Goal: Information Seeking & Learning: Learn about a topic

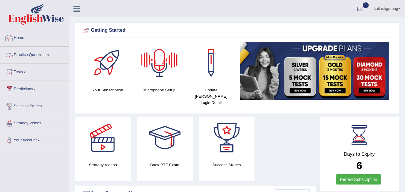
click at [31, 52] on link "Practice Questions" at bounding box center [34, 54] width 68 height 15
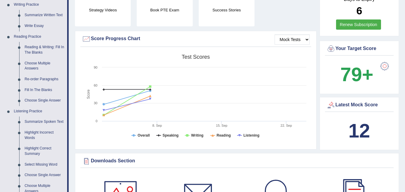
scroll to position [30, 0]
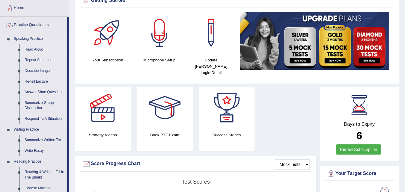
click at [39, 47] on link "Read Aloud" at bounding box center [44, 49] width 45 height 11
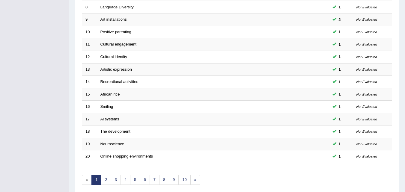
scroll to position [205, 0]
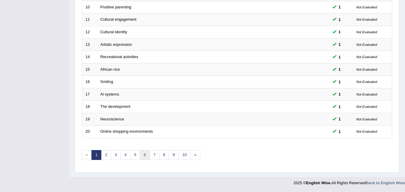
click at [143, 155] on link "6" at bounding box center [145, 155] width 10 height 10
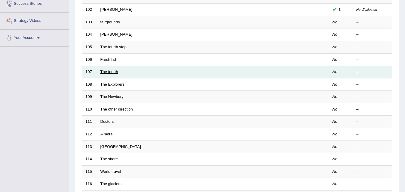
scroll to position [205, 0]
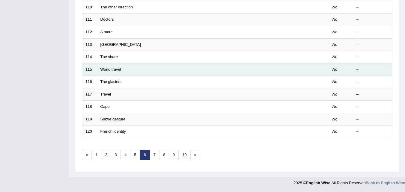
click at [106, 70] on link "World travel" at bounding box center [110, 69] width 21 height 4
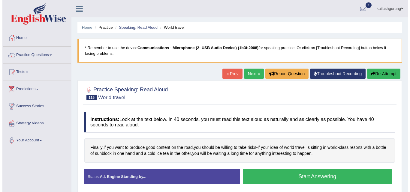
scroll to position [30, 0]
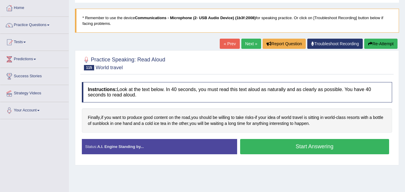
click at [348, 144] on button "Start Answering" at bounding box center [314, 146] width 149 height 15
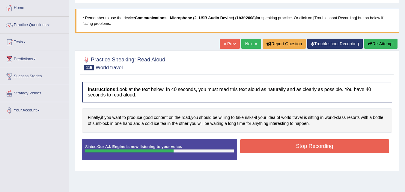
click at [348, 144] on button "Stop Recording" at bounding box center [314, 146] width 149 height 14
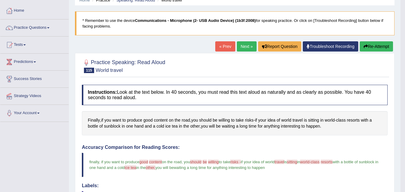
scroll to position [0, 0]
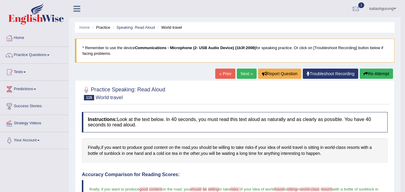
click at [245, 73] on link "Next »" at bounding box center [247, 74] width 20 height 10
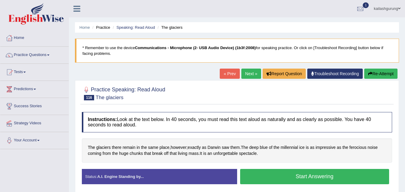
click at [277, 178] on button "Start Answering" at bounding box center [314, 176] width 149 height 15
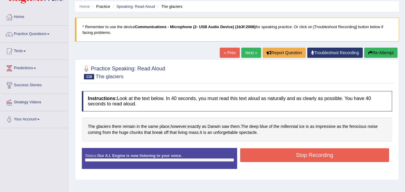
scroll to position [60, 0]
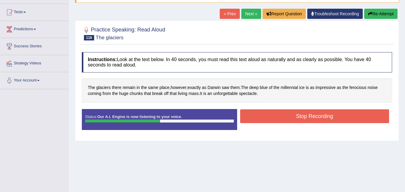
click at [286, 118] on button "Stop Recording" at bounding box center [314, 116] width 149 height 14
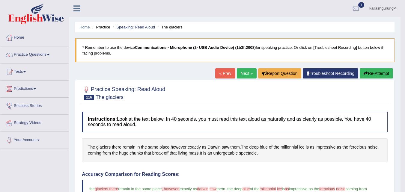
scroll to position [0, 0]
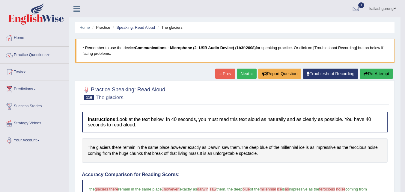
click at [240, 73] on link "Next »" at bounding box center [247, 74] width 20 height 10
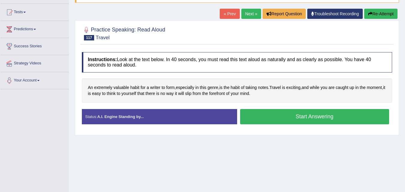
click at [287, 117] on button "Start Answering" at bounding box center [314, 116] width 149 height 15
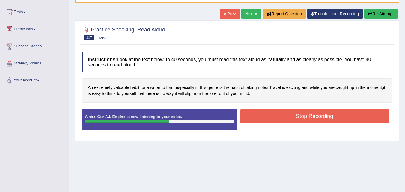
click at [287, 117] on button "Stop Recording" at bounding box center [314, 116] width 149 height 14
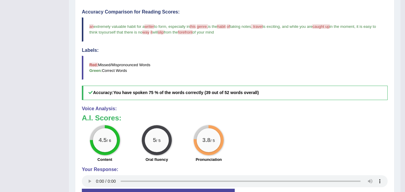
scroll to position [31, 0]
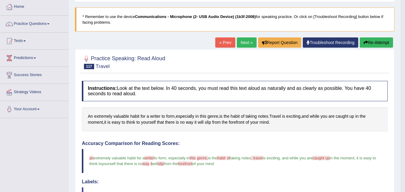
click at [246, 45] on link "Next »" at bounding box center [247, 42] width 20 height 10
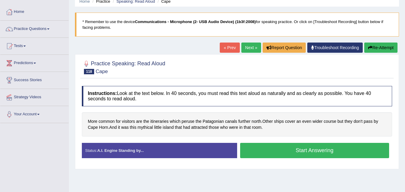
scroll to position [60, 0]
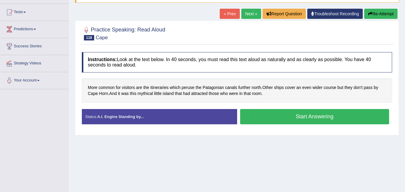
click at [266, 121] on button "Start Answering" at bounding box center [314, 116] width 149 height 15
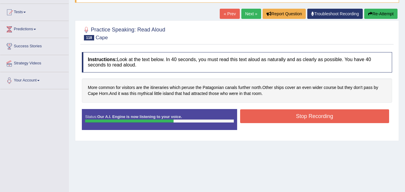
click at [266, 121] on button "Stop Recording" at bounding box center [314, 116] width 149 height 14
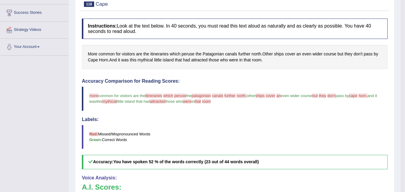
scroll to position [0, 0]
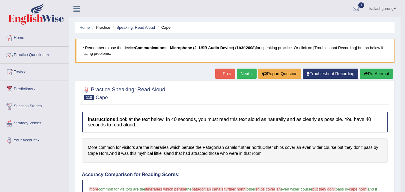
click at [237, 76] on link "Next »" at bounding box center [247, 74] width 20 height 10
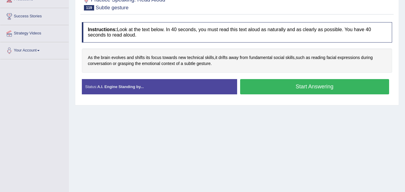
click at [272, 83] on button "Start Answering" at bounding box center [314, 86] width 149 height 15
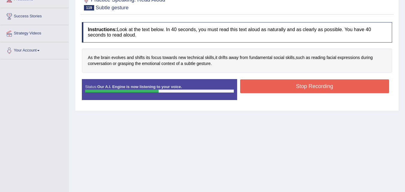
click at [272, 83] on button "Stop Recording" at bounding box center [314, 86] width 149 height 14
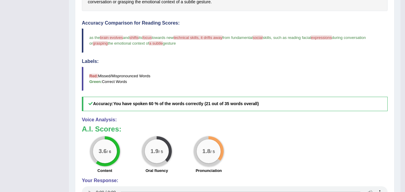
scroll to position [31, 0]
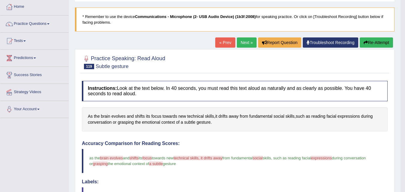
click at [245, 43] on link "Next »" at bounding box center [247, 42] width 20 height 10
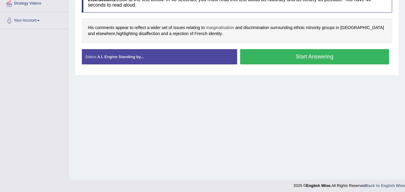
click at [228, 30] on span "marginalisation" at bounding box center [220, 28] width 28 height 6
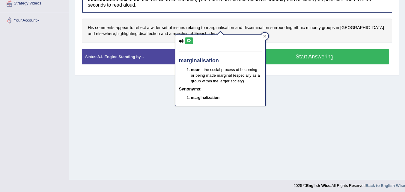
click at [187, 40] on icon at bounding box center [189, 41] width 4 height 4
click at [267, 36] on div at bounding box center [264, 36] width 7 height 7
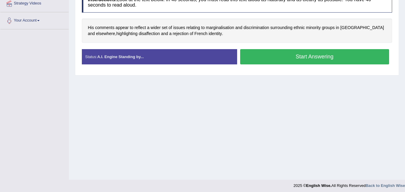
click at [270, 55] on button "Start Answering" at bounding box center [314, 56] width 149 height 15
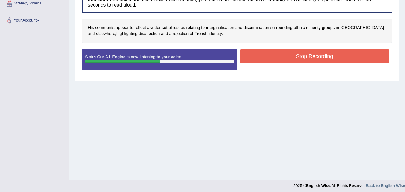
click at [270, 55] on button "Stop Recording" at bounding box center [314, 56] width 149 height 14
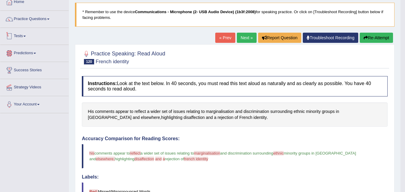
scroll to position [1, 0]
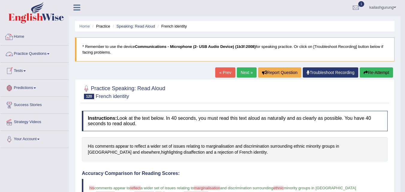
click at [40, 52] on link "Practice Questions" at bounding box center [34, 53] width 68 height 15
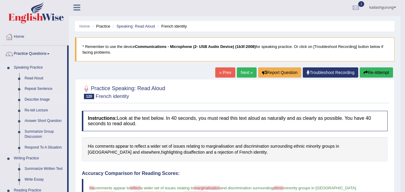
click at [37, 97] on link "Describe Image" at bounding box center [44, 99] width 45 height 11
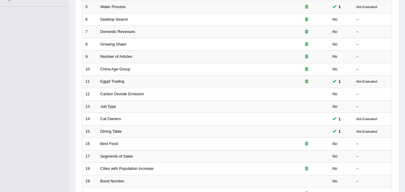
scroll to position [150, 0]
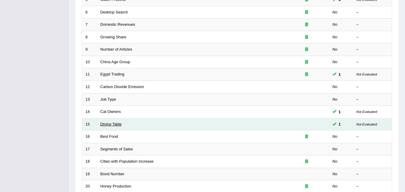
click at [111, 124] on link "Dining Table" at bounding box center [110, 124] width 21 height 4
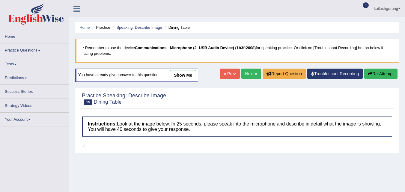
click at [249, 71] on link "Next »" at bounding box center [251, 74] width 20 height 10
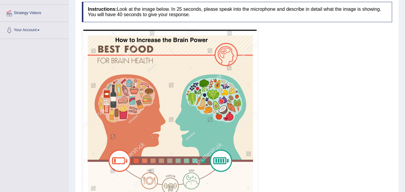
scroll to position [150, 0]
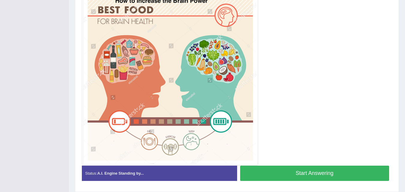
click at [330, 169] on button "Start Answering" at bounding box center [314, 173] width 149 height 15
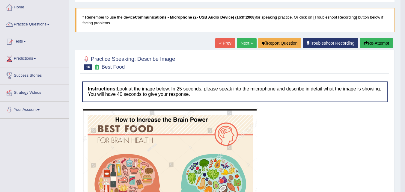
scroll to position [26, 0]
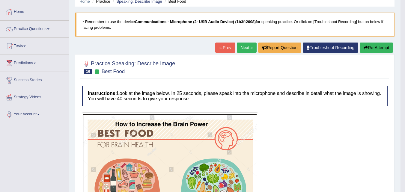
click at [240, 49] on link "Next »" at bounding box center [247, 48] width 20 height 10
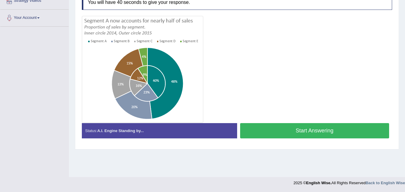
scroll to position [3, 0]
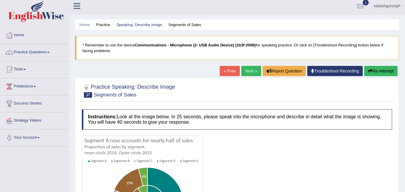
click at [244, 69] on link "Next »" at bounding box center [251, 71] width 20 height 10
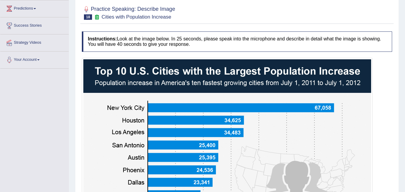
scroll to position [51, 0]
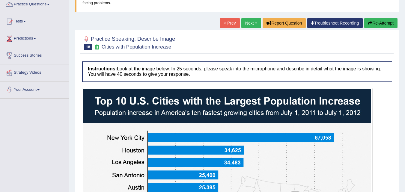
click at [250, 26] on link "Next »" at bounding box center [251, 23] width 20 height 10
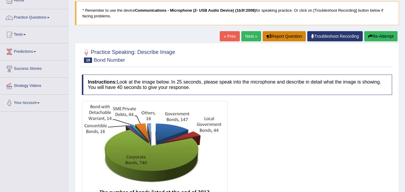
scroll to position [33, 0]
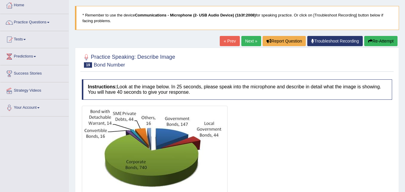
click at [253, 40] on link "Next »" at bounding box center [251, 41] width 20 height 10
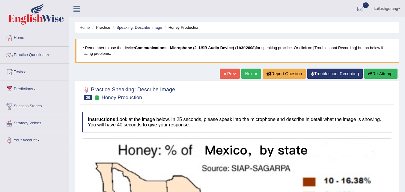
click at [252, 72] on link "Next »" at bounding box center [251, 74] width 20 height 10
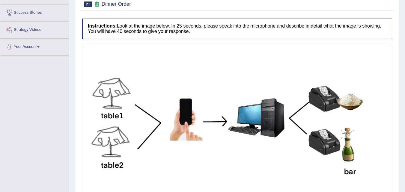
scroll to position [2, 0]
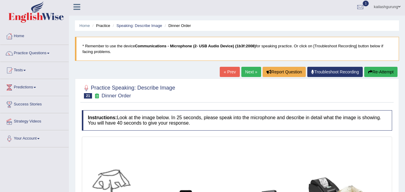
click at [255, 72] on link "Next »" at bounding box center [251, 72] width 20 height 10
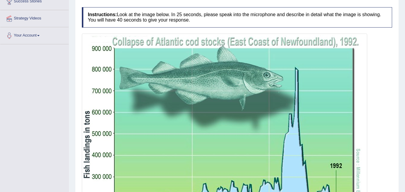
scroll to position [30, 0]
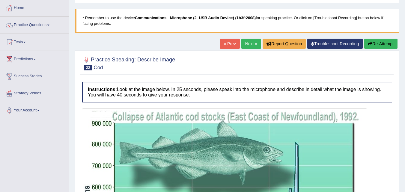
click at [245, 46] on link "Next »" at bounding box center [251, 44] width 20 height 10
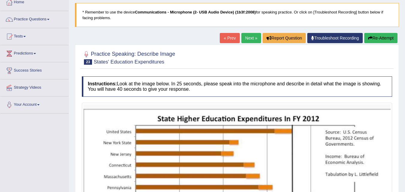
scroll to position [34, 0]
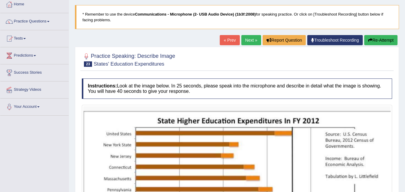
click at [243, 43] on link "Next »" at bounding box center [251, 40] width 20 height 10
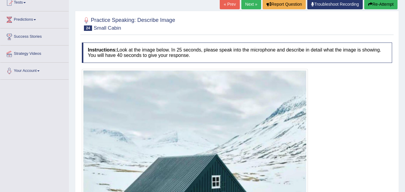
scroll to position [32, 0]
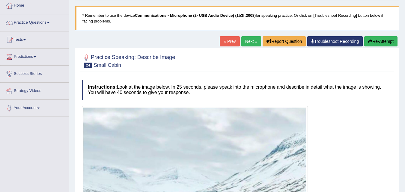
click at [254, 44] on link "Next »" at bounding box center [251, 41] width 20 height 10
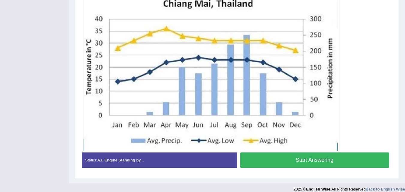
scroll to position [30, 0]
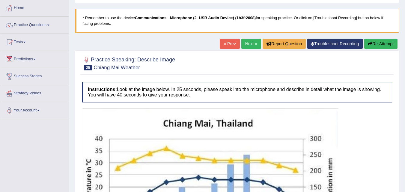
click at [254, 43] on link "Next »" at bounding box center [251, 44] width 20 height 10
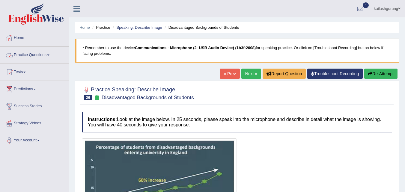
click at [252, 74] on link "Next »" at bounding box center [251, 74] width 20 height 10
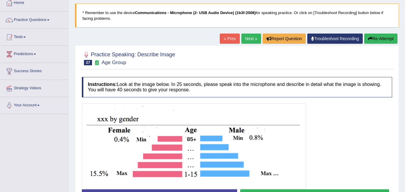
scroll to position [33, 0]
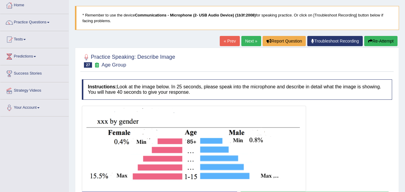
click at [249, 42] on link "Next »" at bounding box center [251, 41] width 20 height 10
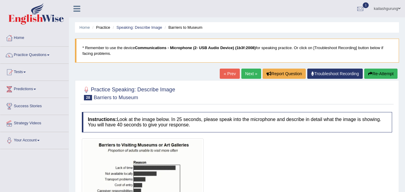
click at [247, 71] on link "Next »" at bounding box center [251, 74] width 20 height 10
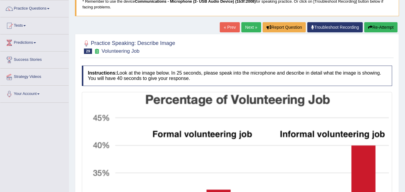
scroll to position [10, 0]
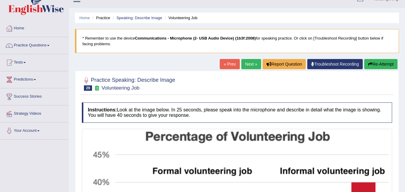
click at [251, 63] on link "Next »" at bounding box center [251, 64] width 20 height 10
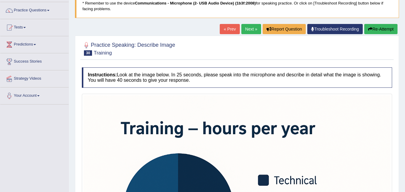
scroll to position [20, 0]
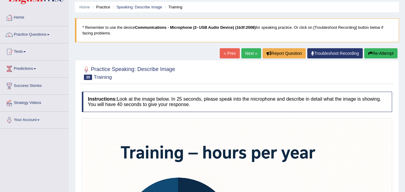
click at [250, 55] on link "Next »" at bounding box center [251, 53] width 20 height 10
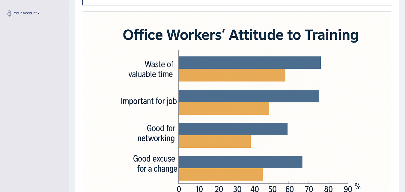
scroll to position [50, 0]
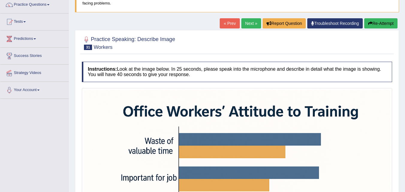
click at [251, 24] on link "Next »" at bounding box center [251, 23] width 20 height 10
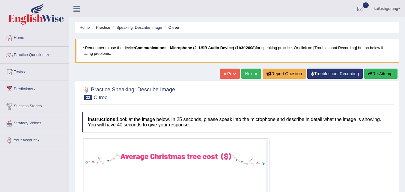
click at [246, 71] on link "Next »" at bounding box center [251, 74] width 20 height 10
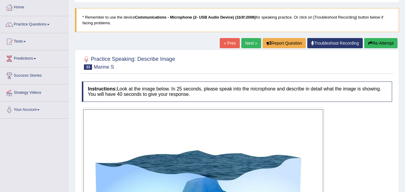
scroll to position [30, 0]
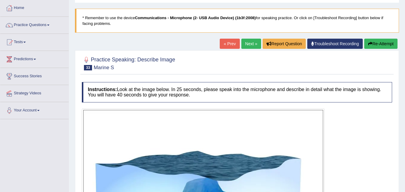
click at [251, 43] on link "Next »" at bounding box center [251, 44] width 20 height 10
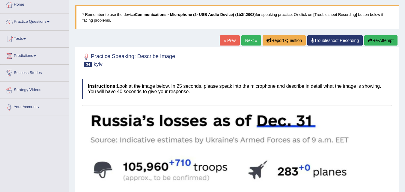
scroll to position [30, 0]
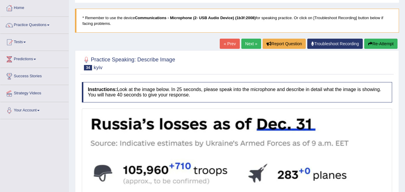
click at [252, 46] on link "Next »" at bounding box center [251, 44] width 20 height 10
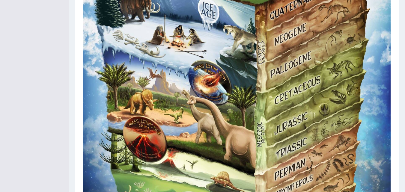
scroll to position [67, 0]
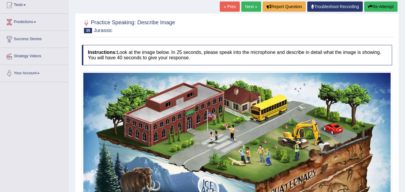
click at [245, 7] on link "Next »" at bounding box center [251, 6] width 20 height 10
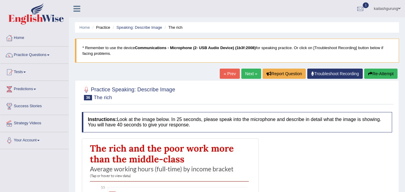
click at [249, 73] on link "Next »" at bounding box center [251, 74] width 20 height 10
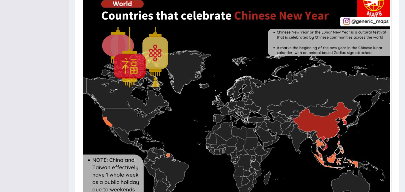
scroll to position [30, 0]
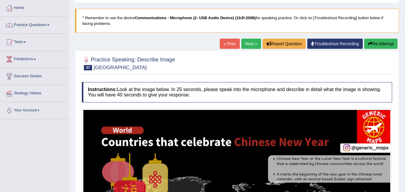
click at [244, 45] on link "Next »" at bounding box center [251, 44] width 20 height 10
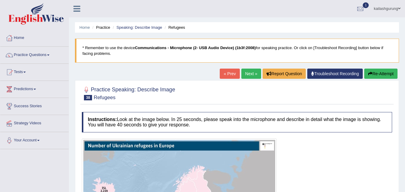
click at [246, 73] on link "Next »" at bounding box center [251, 74] width 20 height 10
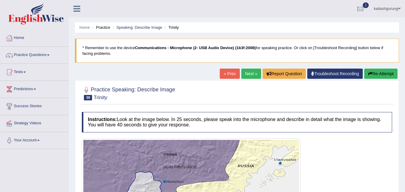
click at [250, 72] on link "Next »" at bounding box center [251, 74] width 20 height 10
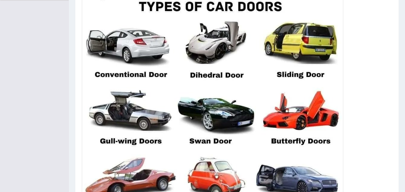
scroll to position [192, 0]
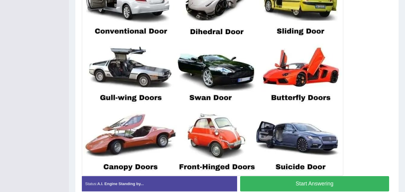
click at [328, 181] on button "Start Answering" at bounding box center [314, 183] width 149 height 15
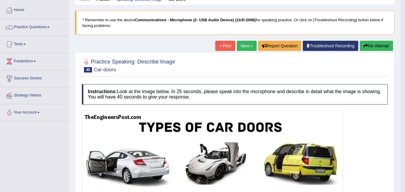
scroll to position [19, 0]
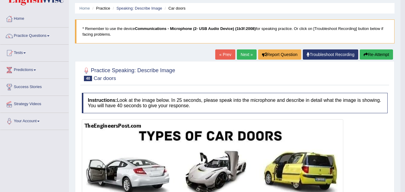
click at [239, 56] on link "Next »" at bounding box center [247, 54] width 20 height 10
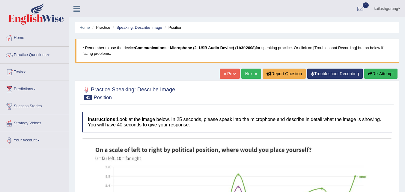
click at [246, 72] on link "Next »" at bounding box center [251, 74] width 20 height 10
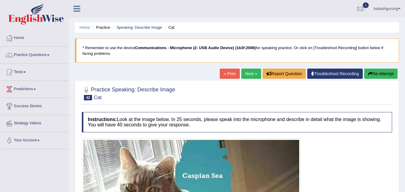
click at [255, 74] on link "Next »" at bounding box center [251, 74] width 20 height 10
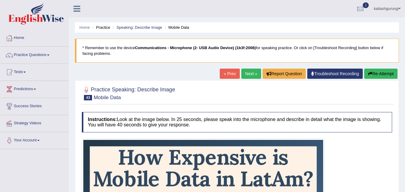
click at [249, 71] on link "Next »" at bounding box center [251, 74] width 20 height 10
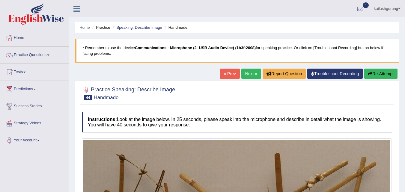
click at [249, 74] on link "Next »" at bounding box center [251, 74] width 20 height 10
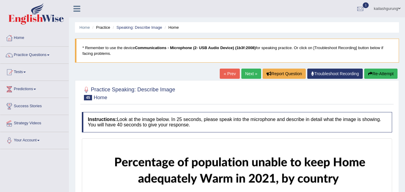
click at [243, 76] on link "Next »" at bounding box center [251, 74] width 20 height 10
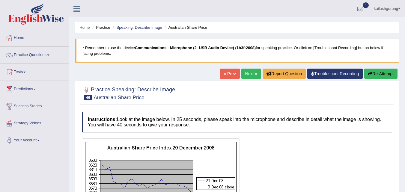
click at [249, 73] on link "Next »" at bounding box center [251, 74] width 20 height 10
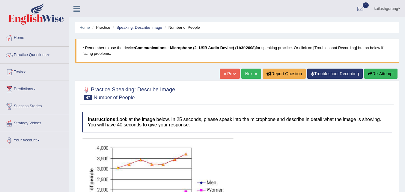
click at [253, 73] on link "Next »" at bounding box center [251, 74] width 20 height 10
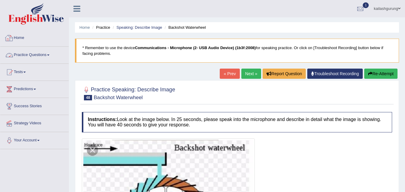
click at [39, 58] on link "Practice Questions" at bounding box center [34, 54] width 68 height 15
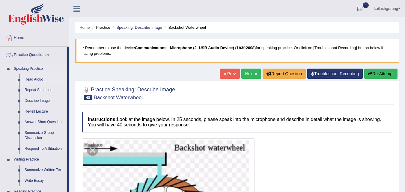
click at [39, 79] on link "Read Aloud" at bounding box center [44, 79] width 45 height 11
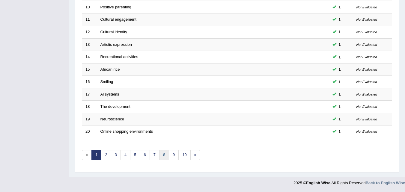
click at [168, 156] on link "8" at bounding box center [164, 155] width 10 height 10
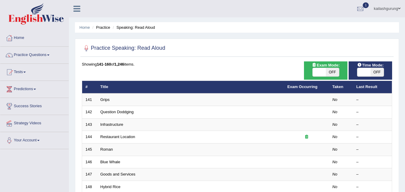
click at [111, 126] on link "Infrastructure" at bounding box center [111, 124] width 23 height 4
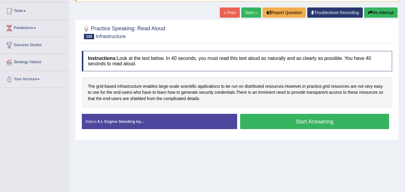
scroll to position [30, 0]
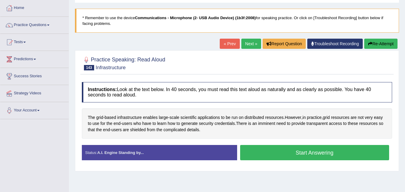
click at [248, 43] on link "Next »" at bounding box center [251, 44] width 20 height 10
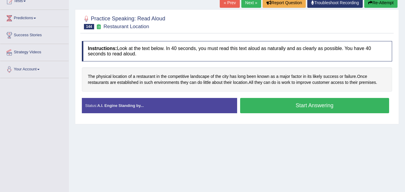
scroll to position [90, 0]
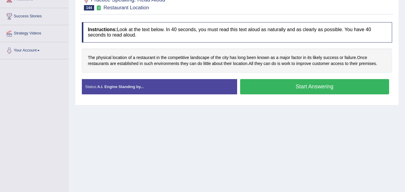
click at [272, 85] on button "Start Answering" at bounding box center [314, 86] width 149 height 15
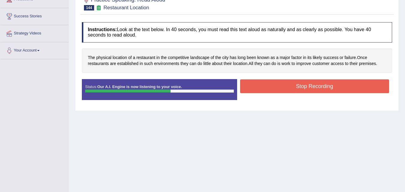
click at [272, 84] on button "Stop Recording" at bounding box center [314, 86] width 149 height 14
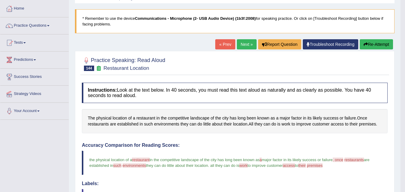
scroll to position [0, 0]
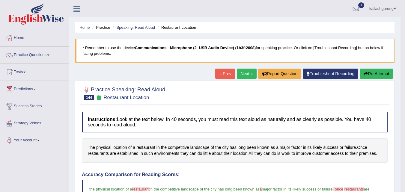
click at [249, 75] on link "Next »" at bounding box center [247, 74] width 20 height 10
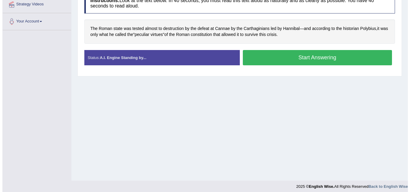
scroll to position [120, 0]
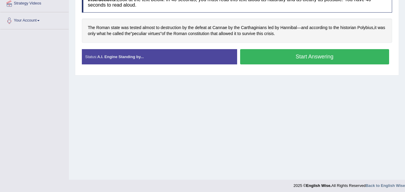
click at [276, 53] on button "Start Answering" at bounding box center [314, 56] width 149 height 15
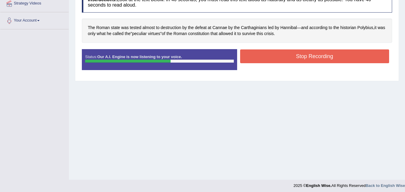
click at [276, 53] on button "Stop Recording" at bounding box center [314, 56] width 149 height 14
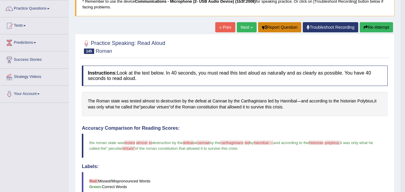
scroll to position [0, 0]
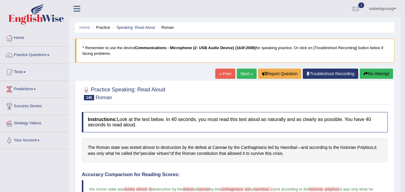
click at [246, 74] on link "Next »" at bounding box center [247, 74] width 20 height 10
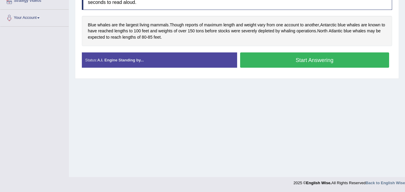
click at [267, 65] on button "Start Answering" at bounding box center [314, 59] width 149 height 15
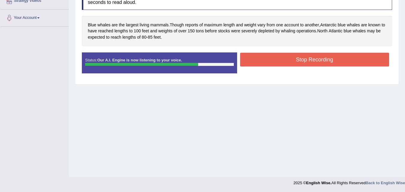
click at [267, 65] on button "Stop Recording" at bounding box center [314, 60] width 149 height 14
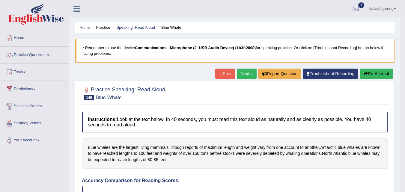
click at [240, 75] on link "Next »" at bounding box center [247, 74] width 20 height 10
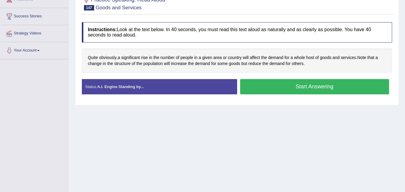
click at [277, 87] on button "Start Answering" at bounding box center [314, 86] width 149 height 15
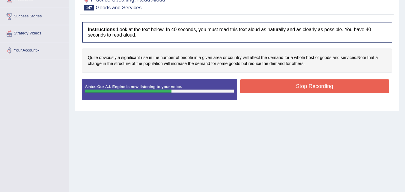
click at [277, 87] on button "Stop Recording" at bounding box center [314, 86] width 149 height 14
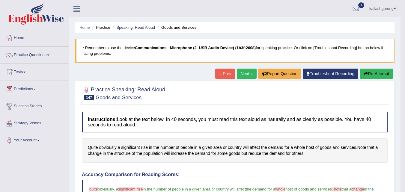
click at [246, 72] on link "Next »" at bounding box center [247, 74] width 20 height 10
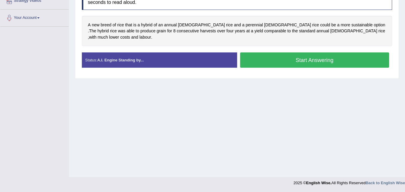
click at [275, 56] on button "Start Answering" at bounding box center [314, 59] width 149 height 15
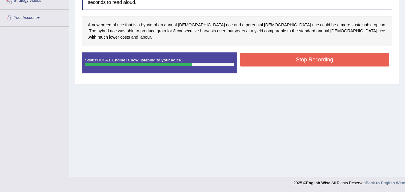
click at [276, 55] on button "Stop Recording" at bounding box center [314, 60] width 149 height 14
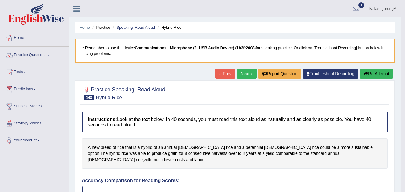
click at [242, 72] on link "Next »" at bounding box center [247, 74] width 20 height 10
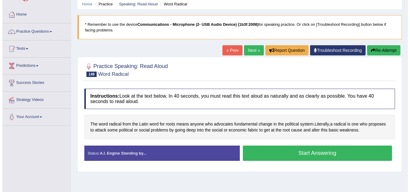
scroll to position [30, 0]
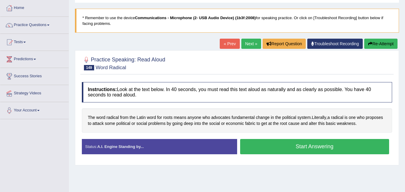
click at [256, 144] on button "Start Answering" at bounding box center [314, 146] width 149 height 15
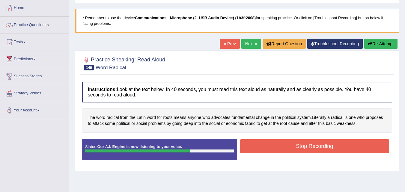
click at [264, 145] on button "Stop Recording" at bounding box center [314, 146] width 149 height 14
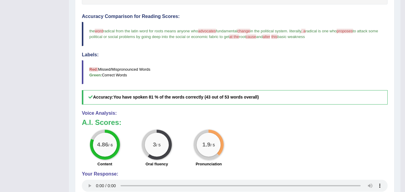
scroll to position [0, 0]
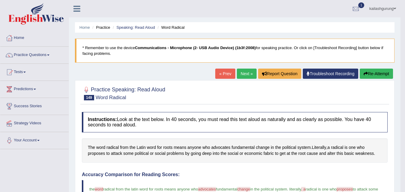
click at [240, 69] on link "Next »" at bounding box center [247, 74] width 20 height 10
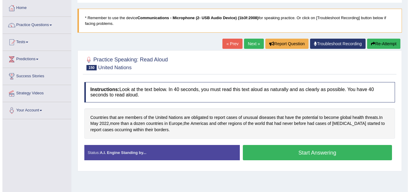
scroll to position [120, 0]
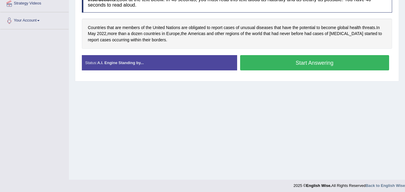
click at [258, 65] on button "Start Answering" at bounding box center [314, 62] width 149 height 15
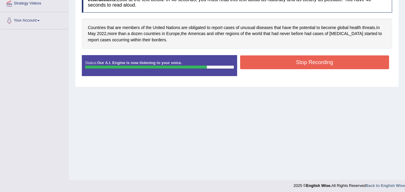
click at [259, 65] on button "Stop Recording" at bounding box center [314, 62] width 149 height 14
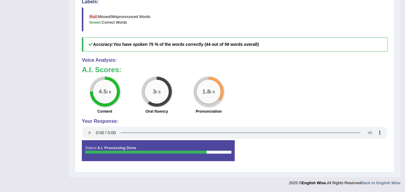
scroll to position [13, 0]
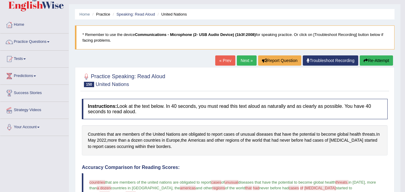
click at [246, 62] on link "Next »" at bounding box center [247, 60] width 20 height 10
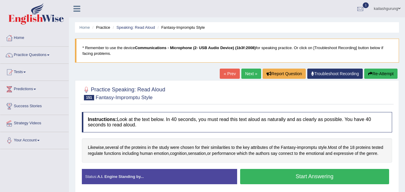
click at [357, 9] on div at bounding box center [360, 8] width 9 height 9
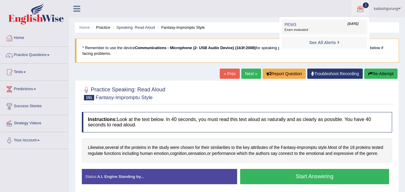
click at [348, 26] on span "[DATE]" at bounding box center [353, 24] width 11 height 5
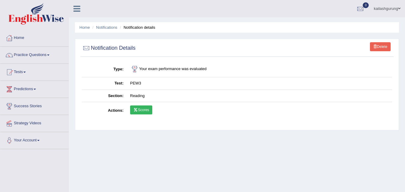
click at [141, 112] on link "Scores" at bounding box center [141, 110] width 22 height 9
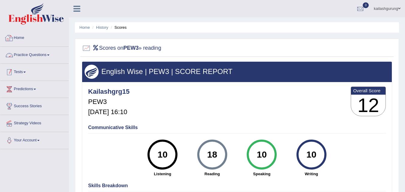
click at [22, 60] on link "Practice Questions" at bounding box center [34, 54] width 68 height 15
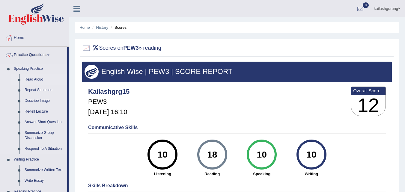
click at [36, 80] on link "Read Aloud" at bounding box center [44, 79] width 45 height 11
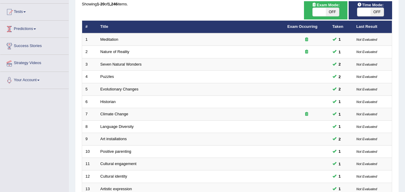
scroll to position [205, 0]
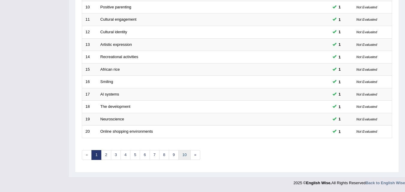
click at [186, 157] on link "10" at bounding box center [184, 155] width 12 height 10
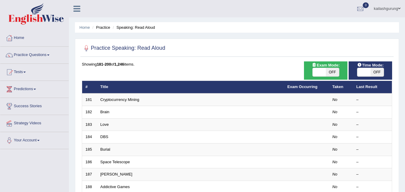
click at [26, 55] on link "Practice Questions" at bounding box center [34, 54] width 68 height 15
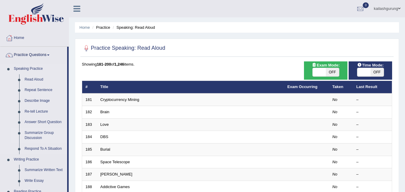
click at [37, 136] on link "Summarize Group Discussion" at bounding box center [44, 136] width 45 height 16
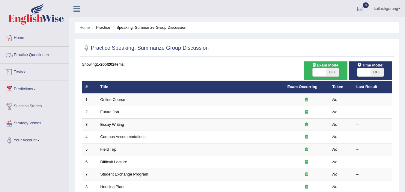
click at [37, 51] on link "Practice Questions" at bounding box center [34, 54] width 68 height 15
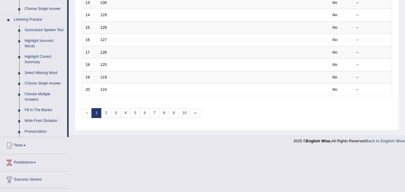
scroll to position [250, 0]
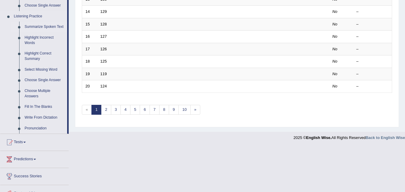
click at [47, 28] on link "Summarize Spoken Text" at bounding box center [44, 27] width 45 height 11
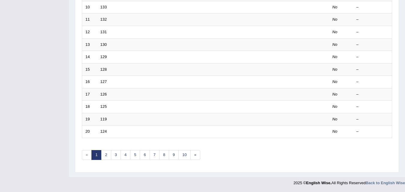
scroll to position [85, 0]
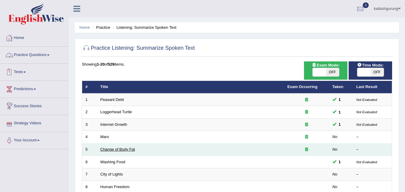
click at [121, 150] on link "Change of Body Fat" at bounding box center [117, 149] width 35 height 4
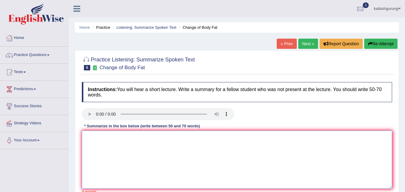
click at [115, 144] on textarea at bounding box center [237, 160] width 310 height 58
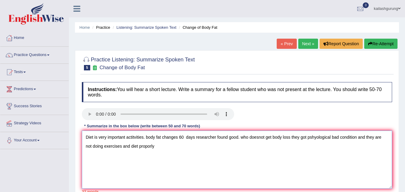
click at [149, 147] on textarea "Diet is very important actitvities. body fat changes 60 days researcher found g…" at bounding box center [237, 160] width 310 height 58
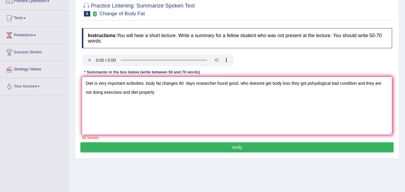
scroll to position [60, 0]
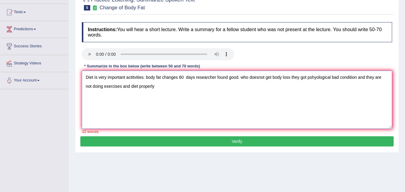
click at [148, 77] on textarea "Diet is very important actitvities. body fat changes 60 days researcher found g…" at bounding box center [237, 100] width 310 height 58
click at [145, 78] on textarea "Diet is very important actitvities. body fat changes 60 days researcher found g…" at bounding box center [237, 100] width 310 height 58
click at [231, 76] on textarea "Diet is very important actitvities. reasearcher have found that body fat change…" at bounding box center [237, 100] width 310 height 58
click at [244, 76] on textarea "Diet is very important actitvities. reasearcher have found that body fat change…" at bounding box center [237, 100] width 310 height 58
click at [252, 76] on textarea "Diet is very important actitvities. reasearcher have found that body fat change…" at bounding box center [237, 100] width 310 height 58
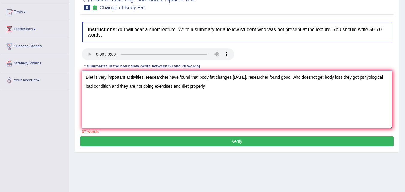
click at [295, 77] on textarea "Diet is very important actitvities. reasearcher have found that body fat change…" at bounding box center [237, 100] width 310 height 58
click at [296, 76] on textarea "Diet is very important actitvities. reasearcher have found that body fat change…" at bounding box center [237, 100] width 310 height 58
click at [257, 77] on textarea "Diet is very important actitvities. reasearcher have found that body fat change…" at bounding box center [237, 100] width 310 height 58
click at [358, 77] on textarea "Diet is very important actitvities. reasearcher have found that body fat change…" at bounding box center [237, 100] width 310 height 58
click at [264, 90] on textarea "Diet is very important actitvities. reasearcher have found that body fat change…" at bounding box center [237, 100] width 310 height 58
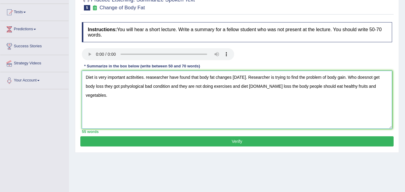
click at [83, 77] on textarea "Diet is very important actitvities. reasearcher have found that body fat change…" at bounding box center [237, 100] width 310 height 58
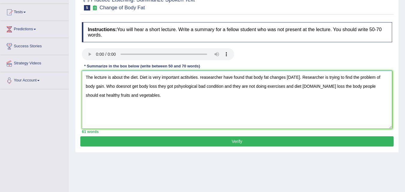
click at [178, 111] on textarea "The lecture is about the diet. Diet is very important actitvities. reasearcher …" at bounding box center [237, 100] width 310 height 58
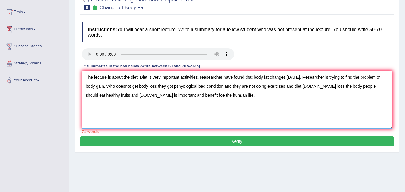
click at [218, 94] on textarea "The lecture is about the diet. Diet is very important actitvities. reasearcher …" at bounding box center [237, 100] width 310 height 58
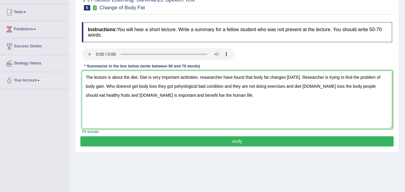
click at [143, 95] on textarea "The lecture is about the diet. Diet is very important actitvities. reasearcher …" at bounding box center [237, 100] width 310 height 58
click at [317, 87] on textarea "The lecture is about the diet. Diet is very important actitvities. reasearcher …" at bounding box center [237, 100] width 310 height 58
click at [318, 86] on textarea "The lecture is about the diet. Diet is very important actitvities. reasearcher …" at bounding box center [237, 100] width 310 height 58
click at [319, 87] on textarea "The lecture is about the diet. Diet is very important actitvities. reasearcher …" at bounding box center [237, 100] width 310 height 58
type textarea "The lecture is about the diet. Diet is very important actitvities. reasearcher …"
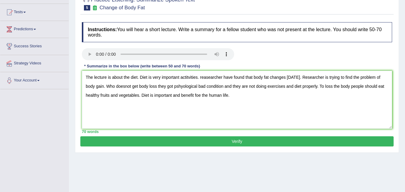
click at [334, 137] on button "Verify" at bounding box center [236, 141] width 313 height 10
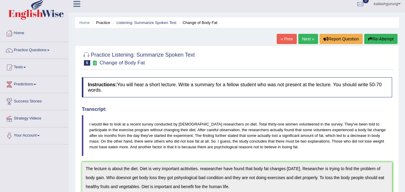
scroll to position [0, 0]
